Goal: Go to known website: Go to known website

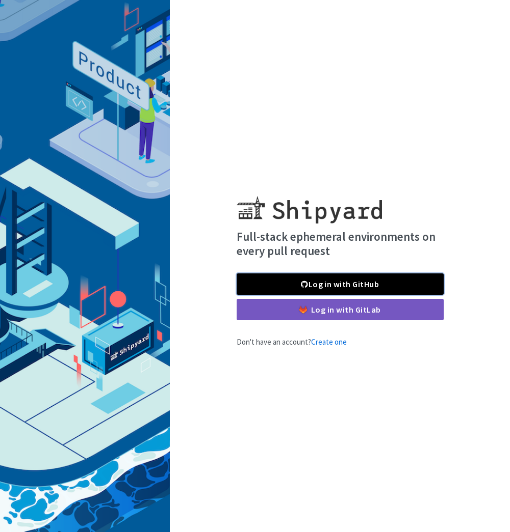
click at [363, 286] on link "Log in with GitHub" at bounding box center [339, 284] width 207 height 21
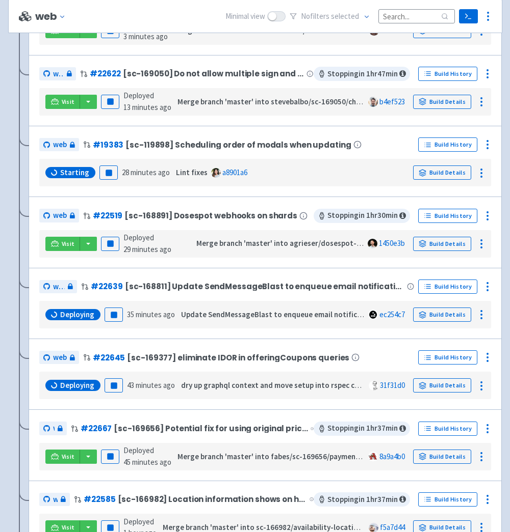
scroll to position [474, 0]
